Goal: Task Accomplishment & Management: Use online tool/utility

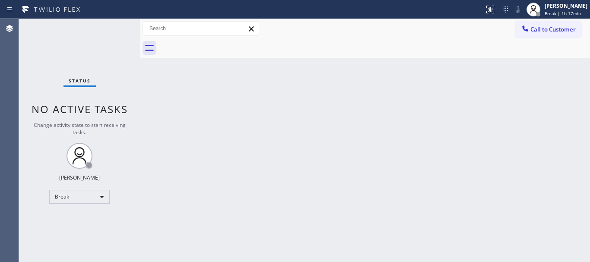
drag, startPoint x: 235, startPoint y: 88, endPoint x: 277, endPoint y: 68, distance: 46.9
click at [234, 86] on div "Back to Dashboard Change Sender ID Customers Technicians Select a contact Outbo…" at bounding box center [365, 140] width 450 height 243
click at [565, 12] on span "Break | 1h 17min" at bounding box center [562, 13] width 36 height 6
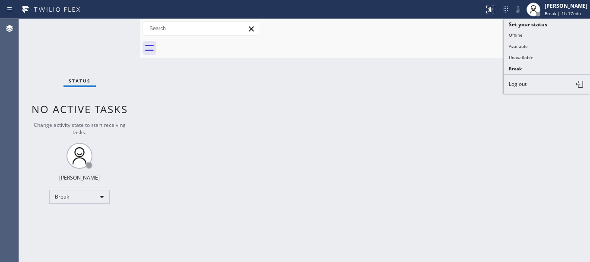
drag, startPoint x: 514, startPoint y: 60, endPoint x: 375, endPoint y: 91, distance: 142.6
click at [514, 60] on button "Unavailable" at bounding box center [546, 57] width 86 height 11
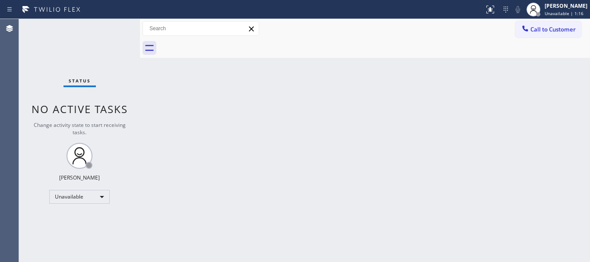
click at [448, 113] on div "Back to Dashboard Change Sender ID Customers Technicians Select a contact Outbo…" at bounding box center [365, 140] width 450 height 243
drag, startPoint x: 446, startPoint y: 119, endPoint x: 446, endPoint y: 93, distance: 25.9
click at [447, 118] on div "Back to Dashboard Change Sender ID Customers Technicians Select a contact Outbo…" at bounding box center [365, 140] width 450 height 243
click at [549, 28] on span "Call to Customer" at bounding box center [552, 29] width 45 height 8
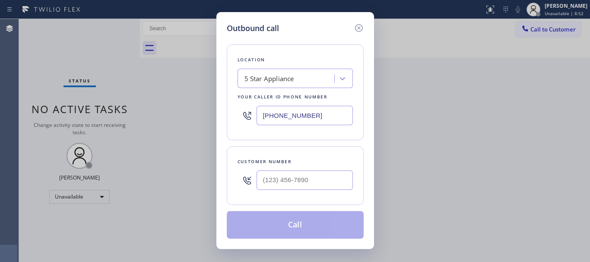
click at [279, 80] on div "5 Star Appliance" at bounding box center [269, 79] width 50 height 10
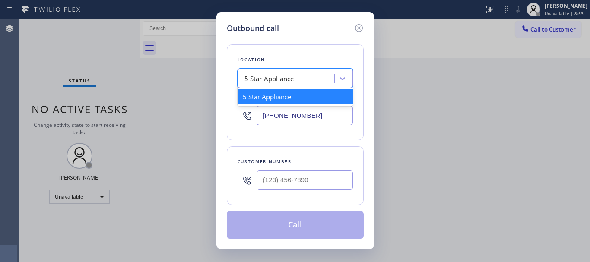
paste input "Long Beach HVAC"
type input "Long Beach HVAC"
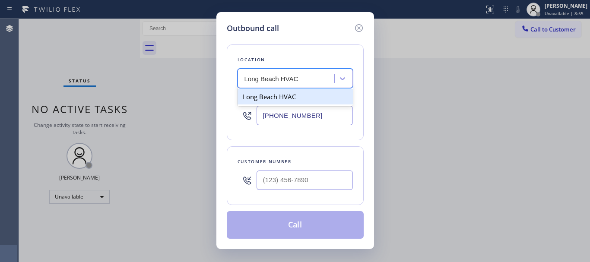
click at [277, 104] on div "Long Beach HVAC" at bounding box center [294, 97] width 115 height 16
type input "[PHONE_NUMBER]"
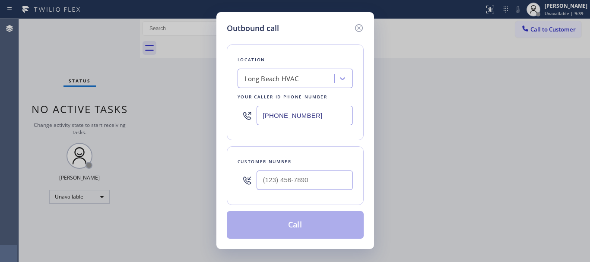
click at [500, 80] on div "Outbound call Location [GEOGRAPHIC_DATA] HVAC Your caller id phone number [PHON…" at bounding box center [295, 131] width 590 height 262
click at [305, 183] on input "(___) ___-____" at bounding box center [304, 179] width 96 height 19
paste input "623) 235-5549"
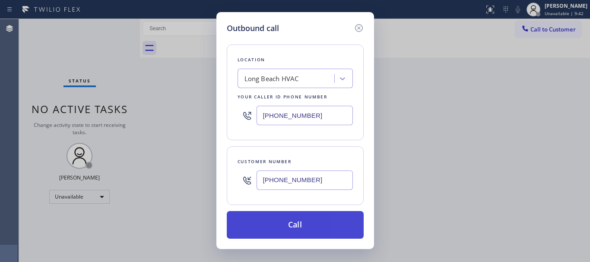
type input "[PHONE_NUMBER]"
click at [303, 232] on button "Call" at bounding box center [295, 225] width 137 height 28
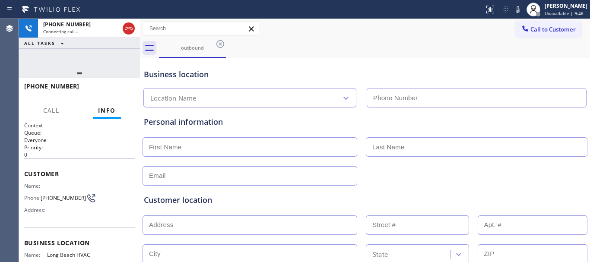
type input "[PHONE_NUMBER]"
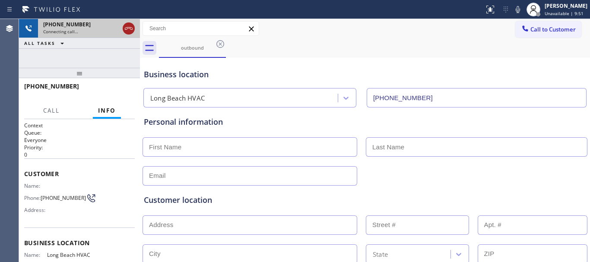
click at [130, 32] on icon at bounding box center [128, 28] width 10 height 10
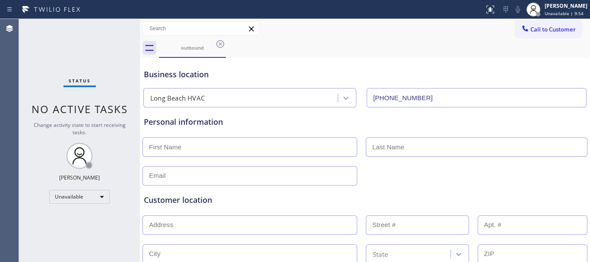
click at [219, 43] on icon at bounding box center [220, 44] width 8 height 8
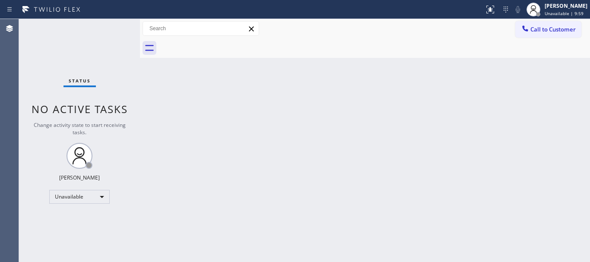
drag, startPoint x: 433, startPoint y: 101, endPoint x: 389, endPoint y: 2, distance: 108.8
click at [426, 92] on div "Back to Dashboard Change Sender ID Customers Technicians Select a contact Outbo…" at bounding box center [365, 140] width 450 height 243
click at [552, 25] on span "Call to Customer" at bounding box center [552, 29] width 45 height 8
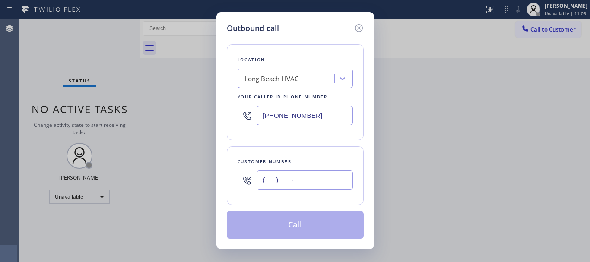
drag, startPoint x: 342, startPoint y: 173, endPoint x: 228, endPoint y: 173, distance: 113.5
click at [228, 173] on div "Customer number (___) ___-____" at bounding box center [295, 175] width 137 height 59
paste input "623) 235-5549"
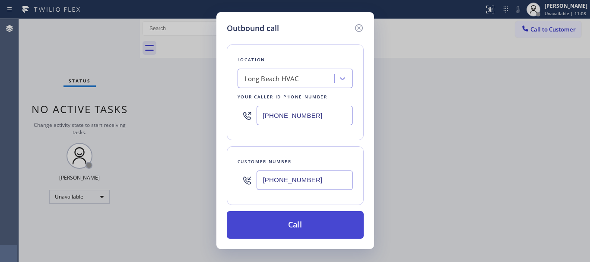
type input "[PHONE_NUMBER]"
click at [305, 220] on button "Call" at bounding box center [295, 225] width 137 height 28
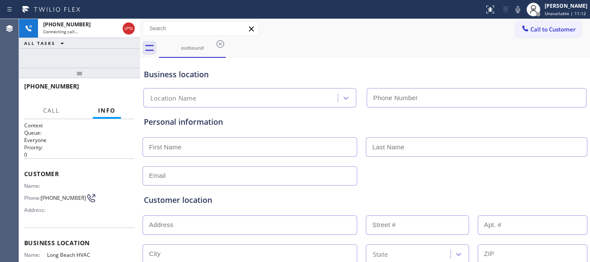
type input "[PHONE_NUMBER]"
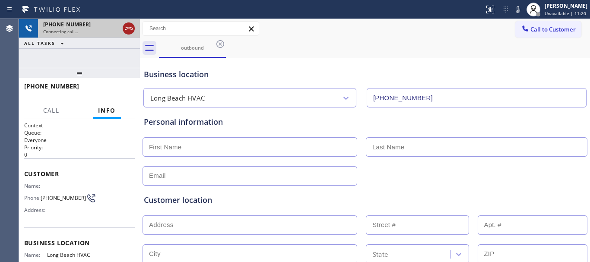
click at [127, 30] on icon at bounding box center [128, 28] width 10 height 10
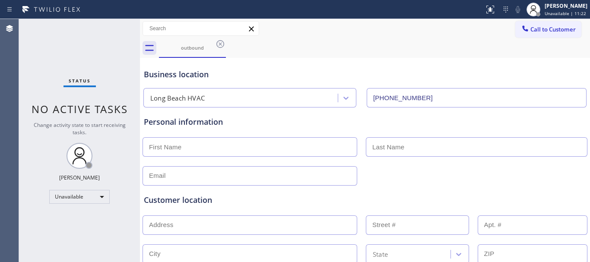
click at [223, 47] on icon at bounding box center [220, 44] width 8 height 8
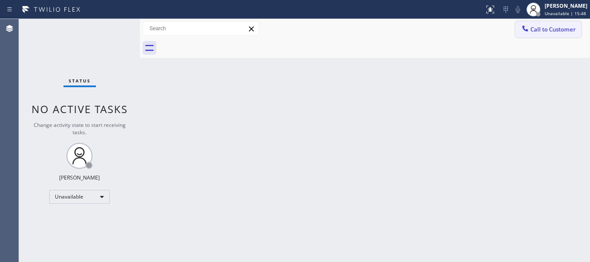
click at [543, 26] on span "Call to Customer" at bounding box center [552, 29] width 45 height 8
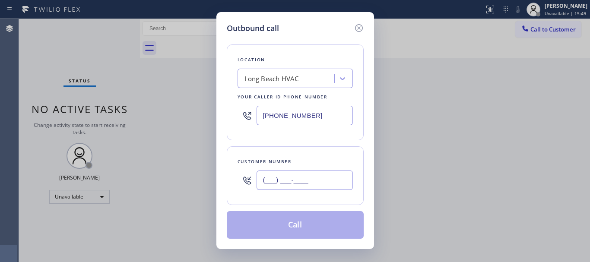
click at [312, 179] on input "(___) ___-____" at bounding box center [304, 179] width 96 height 19
paste input "323) 459-6230"
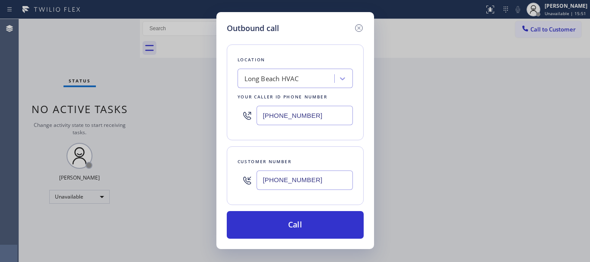
type input "[PHONE_NUMBER]"
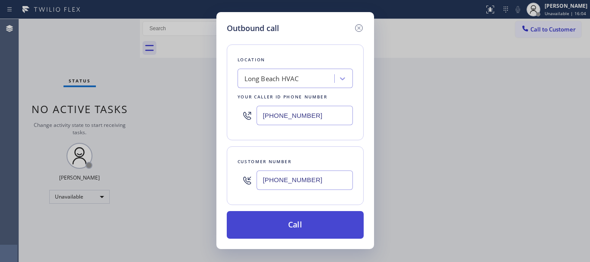
click at [321, 225] on button "Call" at bounding box center [295, 225] width 137 height 28
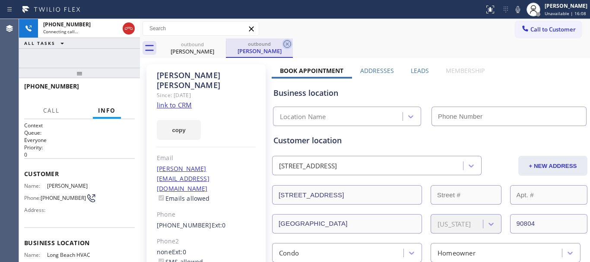
type input "[PHONE_NUMBER]"
click at [288, 42] on icon at bounding box center [287, 44] width 10 height 10
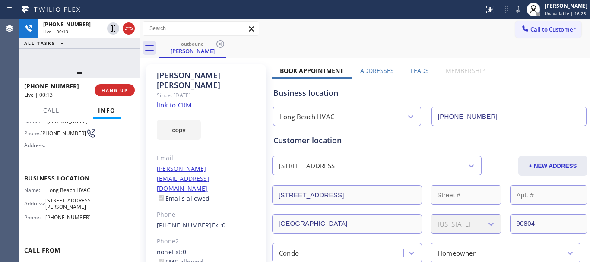
scroll to position [86, 0]
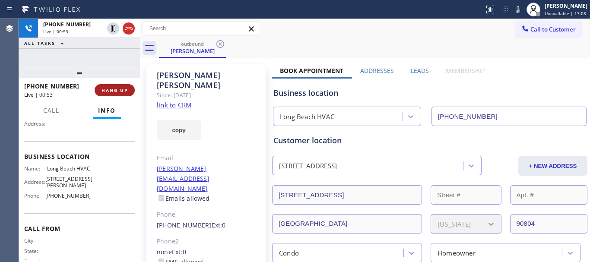
click at [116, 89] on span "HANG UP" at bounding box center [114, 90] width 26 height 6
click at [115, 90] on span "HANG UP" at bounding box center [114, 90] width 26 height 6
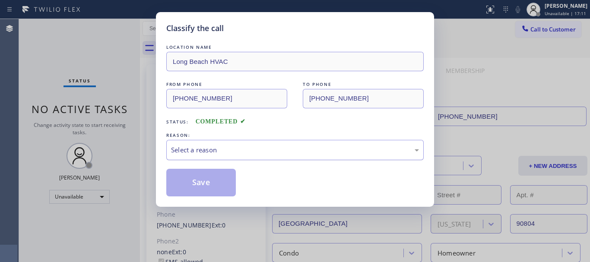
drag, startPoint x: 293, startPoint y: 149, endPoint x: 268, endPoint y: 156, distance: 26.5
click at [287, 149] on div "Select a reason" at bounding box center [295, 150] width 248 height 10
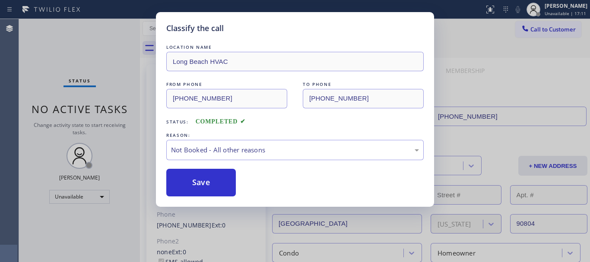
click at [202, 187] on button "Save" at bounding box center [200, 183] width 69 height 28
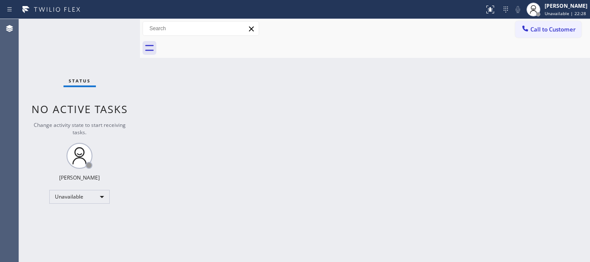
drag, startPoint x: 530, startPoint y: 29, endPoint x: 441, endPoint y: 51, distance: 91.6
click at [527, 30] on div at bounding box center [525, 29] width 10 height 10
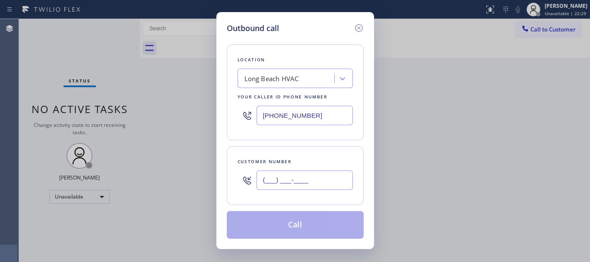
drag, startPoint x: 330, startPoint y: 173, endPoint x: 253, endPoint y: 179, distance: 77.0
click at [253, 179] on div "(___) ___-____" at bounding box center [294, 180] width 115 height 28
paste input "213) 762-2631"
type input "[PHONE_NUMBER]"
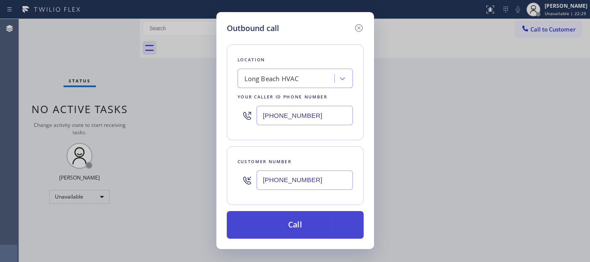
drag, startPoint x: 300, startPoint y: 225, endPoint x: 290, endPoint y: 219, distance: 11.3
click at [299, 225] on button "Call" at bounding box center [295, 225] width 137 height 28
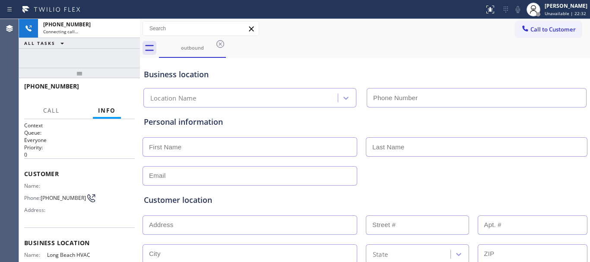
type input "[PHONE_NUMBER]"
drag, startPoint x: 44, startPoint y: 87, endPoint x: 31, endPoint y: 85, distance: 13.9
click at [31, 85] on div "[PHONE_NUMBER]" at bounding box center [76, 86] width 104 height 8
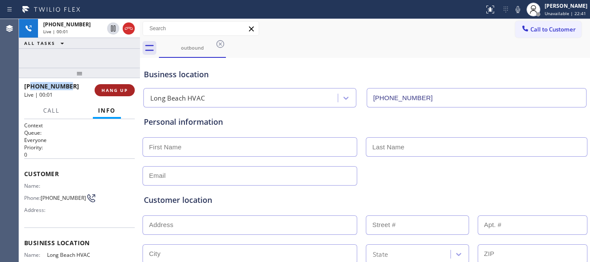
click at [112, 84] on button "HANG UP" at bounding box center [115, 90] width 40 height 12
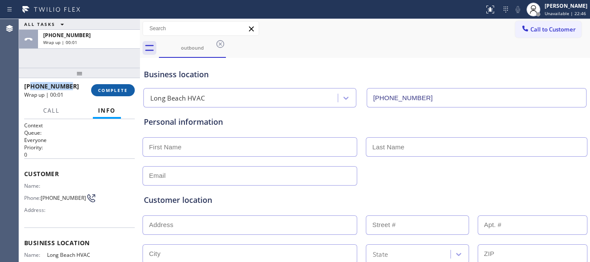
click at [120, 88] on span "COMPLETE" at bounding box center [113, 90] width 30 height 6
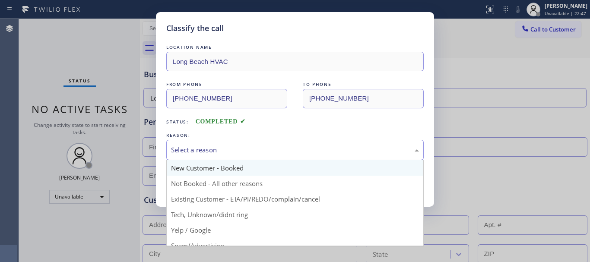
drag, startPoint x: 300, startPoint y: 154, endPoint x: 250, endPoint y: 167, distance: 52.4
click at [295, 153] on div "Select a reason" at bounding box center [295, 150] width 248 height 10
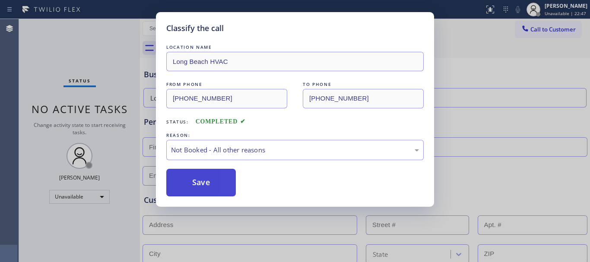
click at [207, 186] on button "Save" at bounding box center [200, 183] width 69 height 28
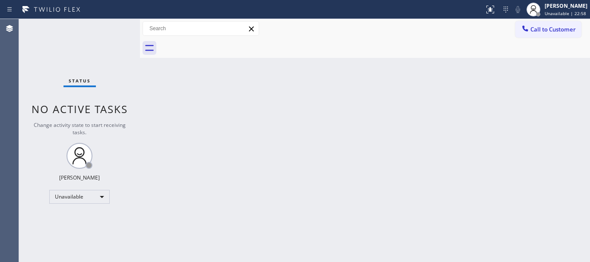
drag, startPoint x: 159, startPoint y: 113, endPoint x: 124, endPoint y: 10, distance: 108.5
click at [158, 109] on div "Back to Dashboard Change Sender ID Customers Technicians Select a contact Outbo…" at bounding box center [365, 140] width 450 height 243
drag, startPoint x: 555, startPoint y: 38, endPoint x: 447, endPoint y: 50, distance: 108.9
click at [550, 35] on div "Call to Customer Outbound call Location [GEOGRAPHIC_DATA] HVAC Your caller id p…" at bounding box center [365, 38] width 450 height 39
drag, startPoint x: 552, startPoint y: 28, endPoint x: 423, endPoint y: 49, distance: 130.4
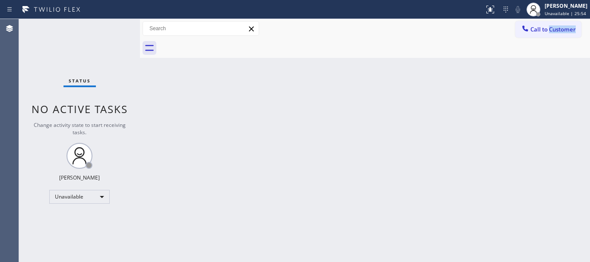
click at [550, 28] on span "Call to Customer" at bounding box center [552, 29] width 45 height 8
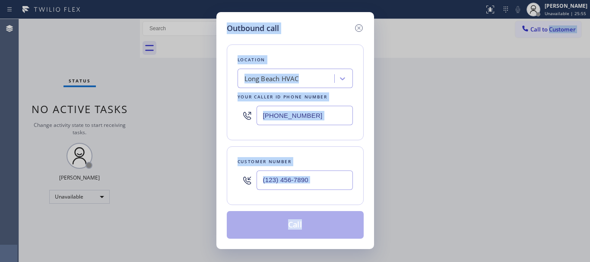
click at [329, 114] on input "[PHONE_NUMBER]" at bounding box center [304, 115] width 96 height 19
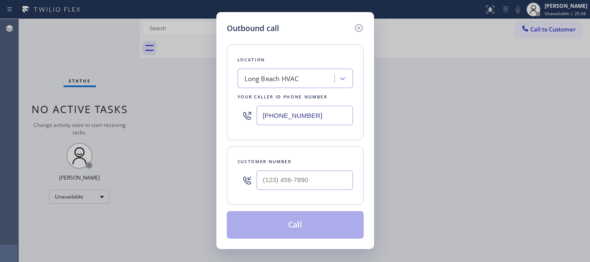
drag, startPoint x: 271, startPoint y: 105, endPoint x: 228, endPoint y: 98, distance: 43.4
click at [228, 98] on div "Location [GEOGRAPHIC_DATA] HVAC Your caller id phone number [PHONE_NUMBER]" at bounding box center [295, 92] width 137 height 96
paste input "855) 999-4417"
type input "[PHONE_NUMBER]"
click at [286, 183] on input "(___) ___-____" at bounding box center [304, 179] width 96 height 19
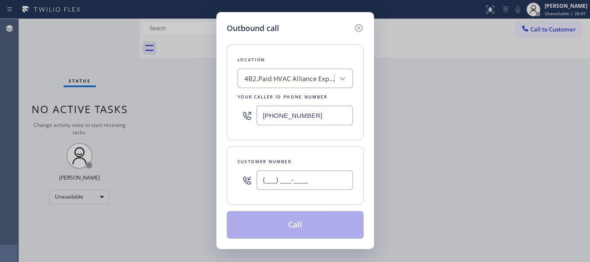
paste input "562) 233-9500"
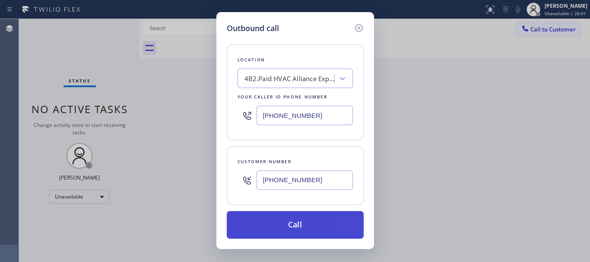
type input "[PHONE_NUMBER]"
click at [310, 221] on button "Call" at bounding box center [295, 225] width 137 height 28
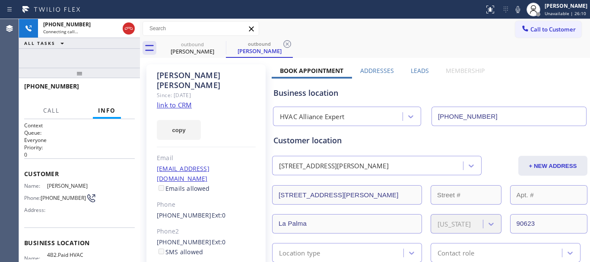
type input "[PHONE_NUMBER]"
drag, startPoint x: 130, startPoint y: 30, endPoint x: 265, endPoint y: 35, distance: 135.6
click at [130, 30] on icon at bounding box center [128, 28] width 10 height 10
click at [286, 42] on icon at bounding box center [287, 44] width 10 height 10
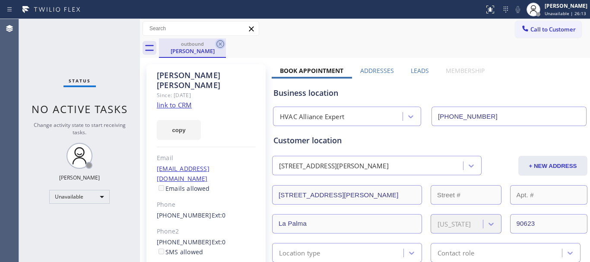
click at [222, 45] on icon at bounding box center [220, 44] width 10 height 10
